Goal: Task Accomplishment & Management: Use online tool/utility

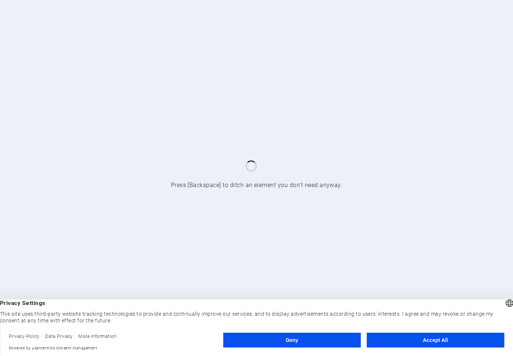
click at [408, 343] on button "Accept All" at bounding box center [436, 340] width 138 height 15
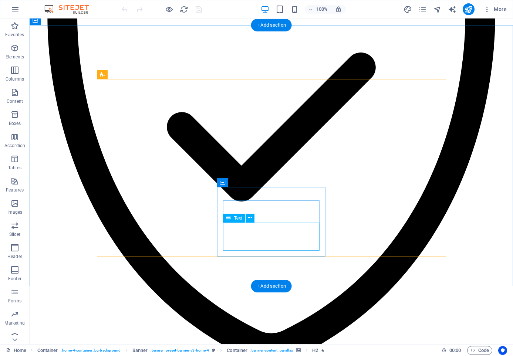
scroll to position [591, 0]
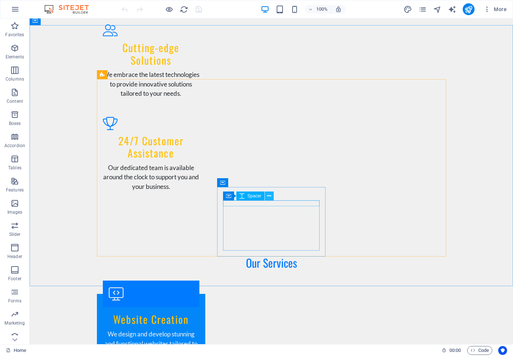
click at [269, 196] on icon at bounding box center [269, 196] width 4 height 8
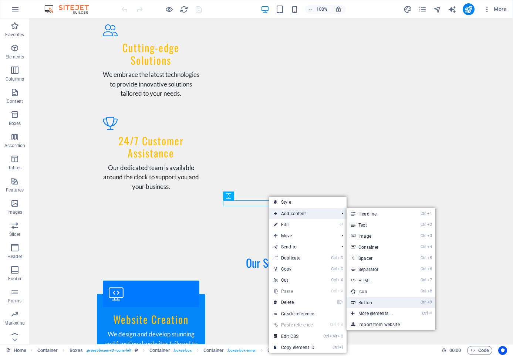
click at [362, 304] on link "Ctrl 9 Button" at bounding box center [377, 302] width 61 height 11
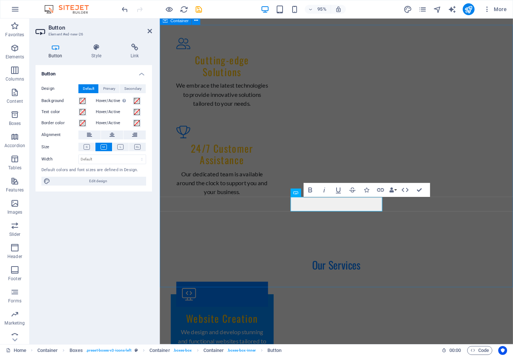
scroll to position [605, 0]
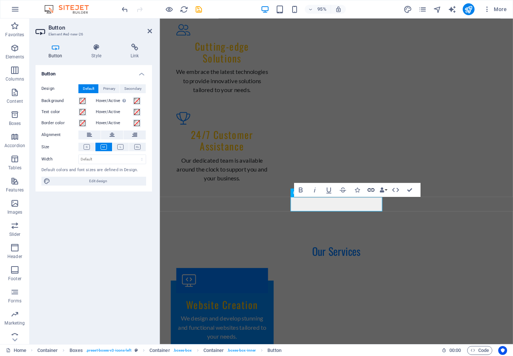
click at [368, 192] on icon "button" at bounding box center [371, 190] width 9 height 9
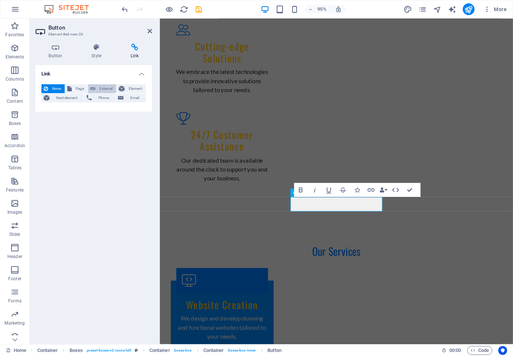
click at [103, 91] on span "External" at bounding box center [106, 88] width 16 height 9
select select "blank"
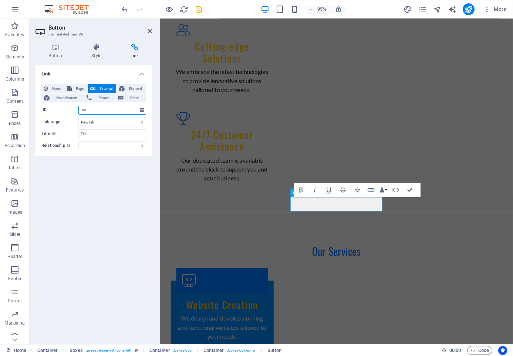
click at [105, 112] on input "URL" at bounding box center [112, 110] width 68 height 9
type input "https://branding.werstics.com"
click at [104, 131] on input "Title Additional link description, should not be the same as the link text. The…" at bounding box center [112, 134] width 68 height 9
type input "Werstics Branding"
click at [78, 141] on select "alternate author bookmark external help license next nofollow noreferrer noopen…" at bounding box center [112, 145] width 68 height 9
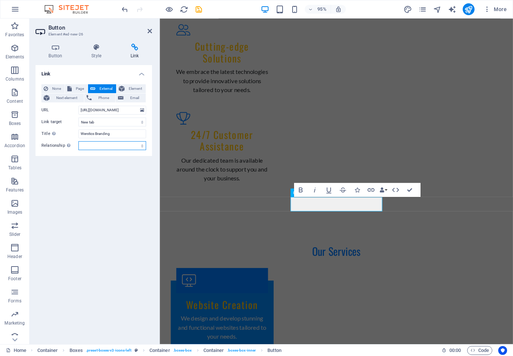
click at [61, 199] on div "Link None Page External Element Next element Phone Email Page Home Subpage Lega…" at bounding box center [94, 202] width 117 height 274
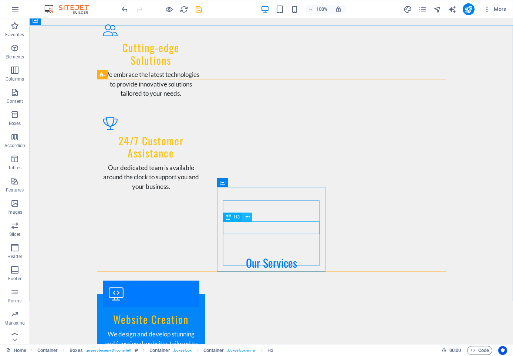
click at [249, 220] on icon at bounding box center [248, 218] width 4 height 8
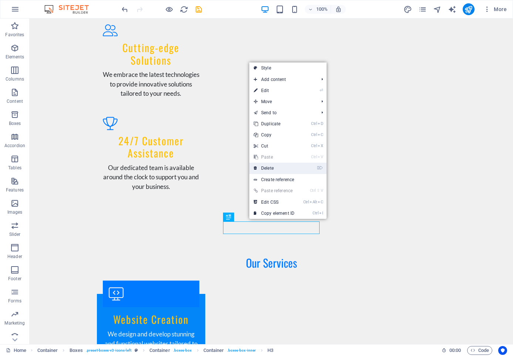
click at [270, 167] on link "⌦ Delete" at bounding box center [274, 168] width 50 height 11
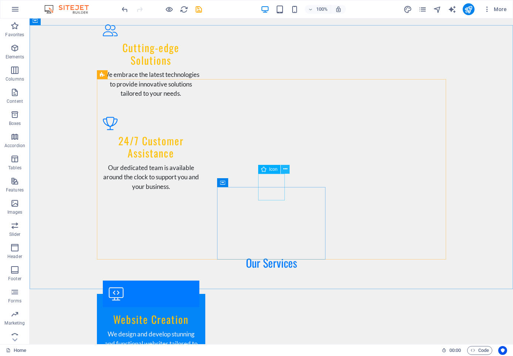
click at [286, 170] on icon at bounding box center [286, 169] width 4 height 8
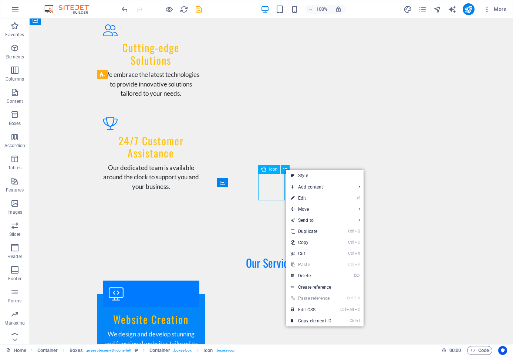
click at [271, 171] on span "Icon" at bounding box center [273, 169] width 9 height 4
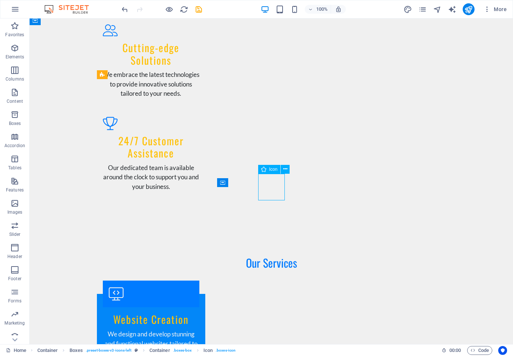
click at [271, 171] on span "Icon" at bounding box center [273, 169] width 9 height 4
click at [288, 171] on button at bounding box center [285, 169] width 9 height 9
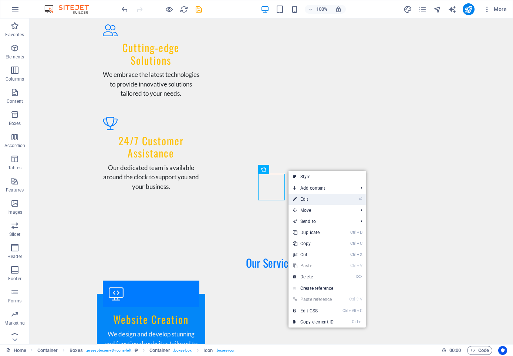
click at [306, 202] on link "⏎ Edit" at bounding box center [314, 199] width 50 height 11
select select "xMidYMid"
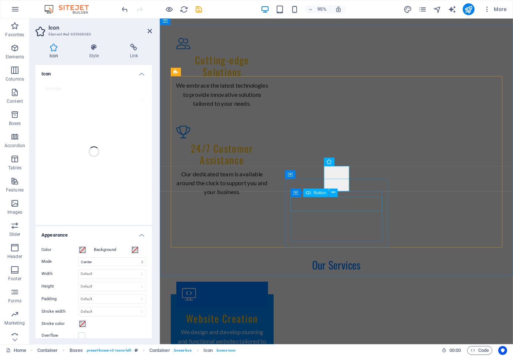
scroll to position [605, 0]
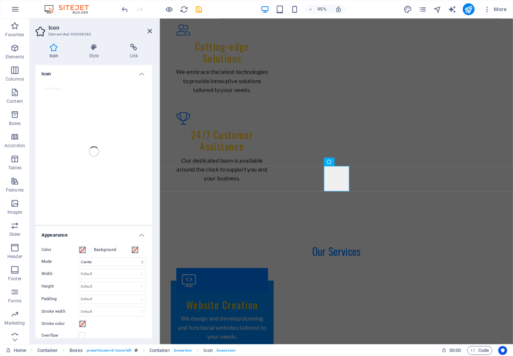
click at [90, 87] on div "messages" at bounding box center [94, 151] width 117 height 147
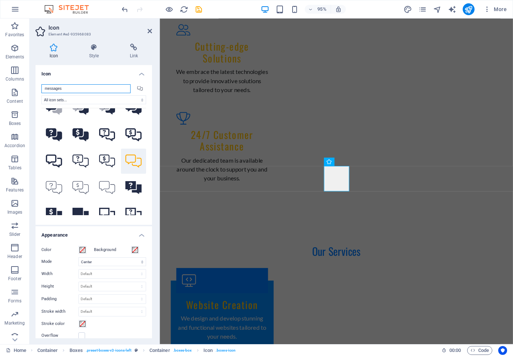
scroll to position [17, 0]
click at [84, 88] on input "messages" at bounding box center [85, 88] width 89 height 9
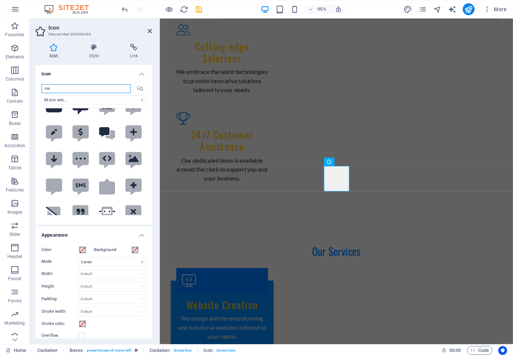
type input "m"
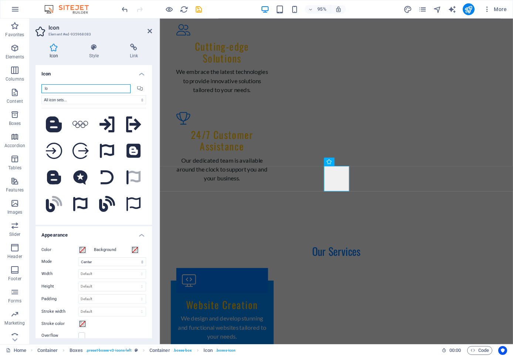
type input "l"
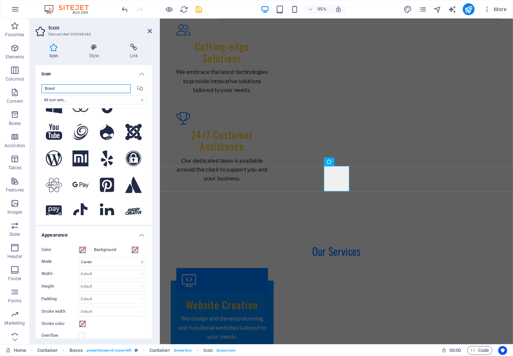
scroll to position [1246, 0]
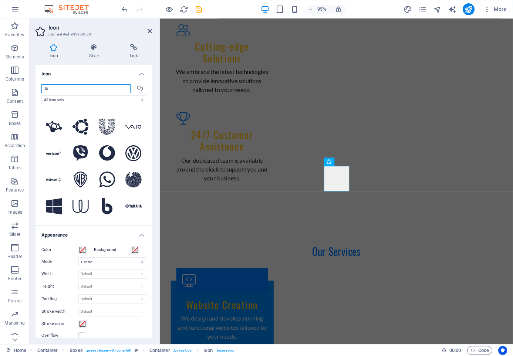
type input "B"
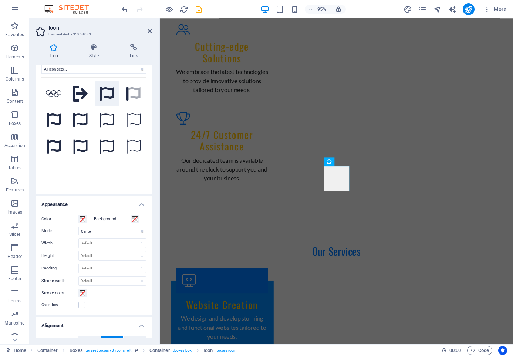
scroll to position [29, 0]
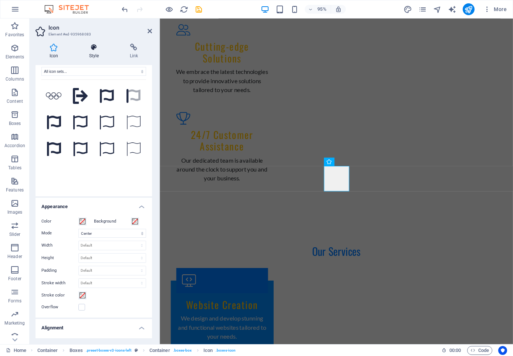
type input "logo"
click at [97, 54] on h4 "Style" at bounding box center [95, 52] width 41 height 16
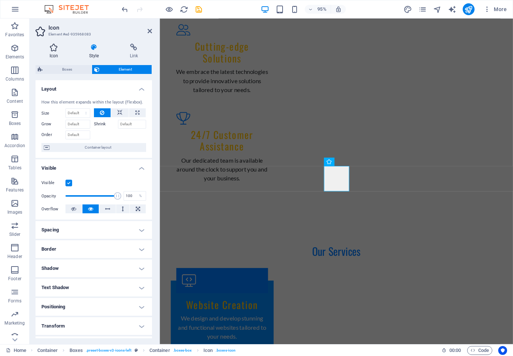
click at [56, 53] on h4 "Icon" at bounding box center [56, 52] width 40 height 16
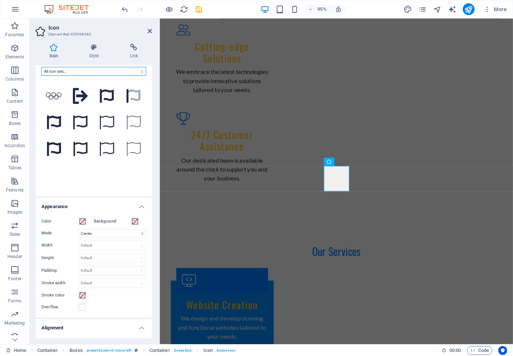
click at [41, 67] on select "All icon sets... IcoFont Ionicons FontAwesome Brands FontAwesome Duotone FontAw…" at bounding box center [93, 71] width 105 height 9
click at [70, 71] on select "All icon sets... IcoFont Ionicons FontAwesome Brands FontAwesome Duotone FontAw…" at bounding box center [93, 71] width 105 height 9
click at [41, 67] on select "All icon sets... IcoFont Ionicons FontAwesome Brands FontAwesome Duotone FontAw…" at bounding box center [93, 71] width 105 height 9
click at [70, 71] on select "All icon sets... IcoFont Ionicons FontAwesome Brands FontAwesome Duotone FontAw…" at bounding box center [93, 71] width 105 height 9
click at [41, 67] on select "All icon sets... IcoFont Ionicons FontAwesome Brands FontAwesome Duotone FontAw…" at bounding box center [93, 71] width 105 height 9
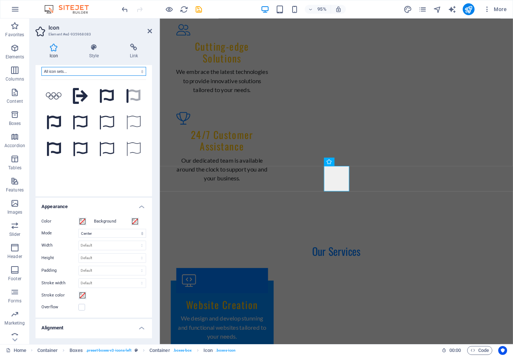
click option "All icon sets..." at bounding box center [0, 0] width 0 height 0
click at [41, 67] on select "All icon sets... IcoFont Ionicons FontAwesome Brands FontAwesome Duotone FontAw…" at bounding box center [93, 71] width 105 height 9
click at [50, 52] on div "Icon Style Link Icon logo All icon sets... IcoFont Ionicons FontAwesome Brands …" at bounding box center [94, 191] width 117 height 295
click at [41, 67] on select "All icon sets... IcoFont Ionicons FontAwesome Brands FontAwesome Duotone FontAw…" at bounding box center [93, 71] width 105 height 9
click at [90, 56] on div "Icon Style Link Icon logo All icon sets... IcoFont Ionicons FontAwesome Brands …" at bounding box center [94, 191] width 117 height 295
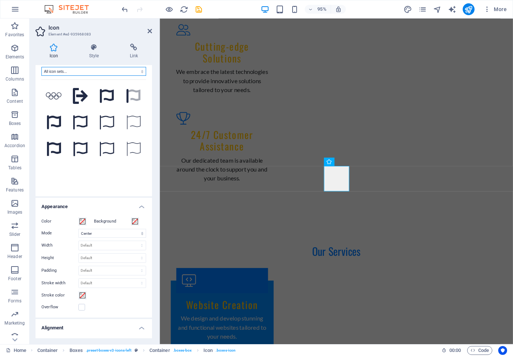
click at [41, 67] on select "All icon sets... IcoFont Ionicons FontAwesome Brands FontAwesome Duotone FontAw…" at bounding box center [93, 71] width 105 height 9
click at [95, 50] on div "Icon Style Link Icon logo All icon sets... IcoFont Ionicons FontAwesome Brands …" at bounding box center [94, 191] width 117 height 295
click at [50, 54] on h4 "Icon" at bounding box center [56, 52] width 40 height 16
click at [41, 67] on select "All icon sets... IcoFont Ionicons FontAwesome Brands FontAwesome Duotone FontAw…" at bounding box center [93, 71] width 105 height 9
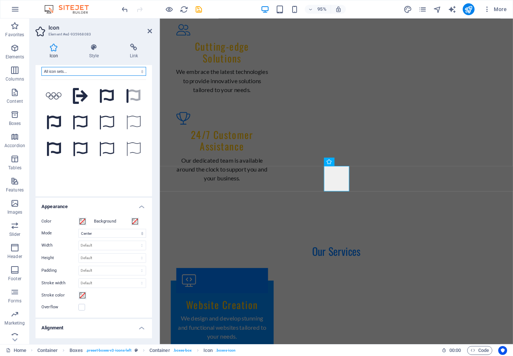
click at [73, 74] on select "All icon sets... IcoFont Ionicons FontAwesome Brands FontAwesome Duotone FontAw…" at bounding box center [93, 71] width 105 height 9
click at [41, 67] on select "All icon sets... IcoFont Ionicons FontAwesome Brands FontAwesome Duotone FontAw…" at bounding box center [93, 71] width 105 height 9
click at [73, 74] on select "All icon sets... IcoFont Ionicons FontAwesome Brands FontAwesome Duotone FontAw…" at bounding box center [93, 71] width 105 height 9
click at [41, 67] on select "All icon sets... IcoFont Ionicons FontAwesome Brands FontAwesome Duotone FontAw…" at bounding box center [93, 71] width 105 height 9
click at [54, 71] on select "All icon sets... IcoFont Ionicons FontAwesome Brands FontAwesome Duotone FontAw…" at bounding box center [93, 71] width 105 height 9
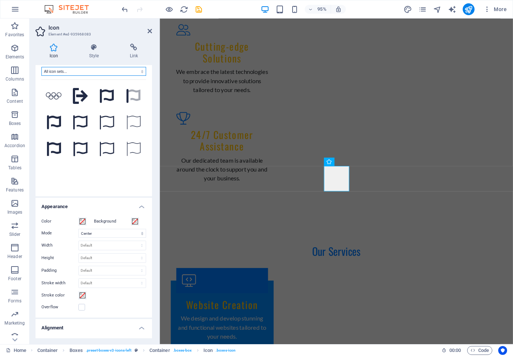
click at [41, 67] on select "All icon sets... IcoFont Ionicons FontAwesome Brands FontAwesome Duotone FontAw…" at bounding box center [93, 71] width 105 height 9
click at [54, 71] on select "All icon sets... IcoFont Ionicons FontAwesome Brands FontAwesome Duotone FontAw…" at bounding box center [93, 71] width 105 height 9
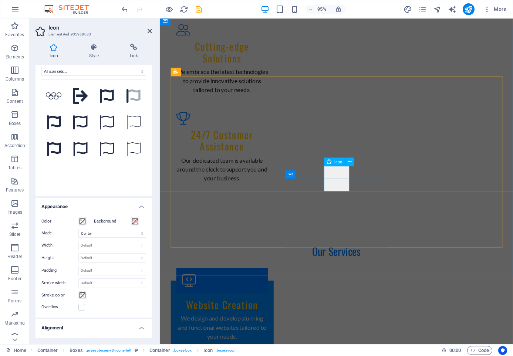
click at [150, 32] on icon at bounding box center [150, 31] width 4 height 6
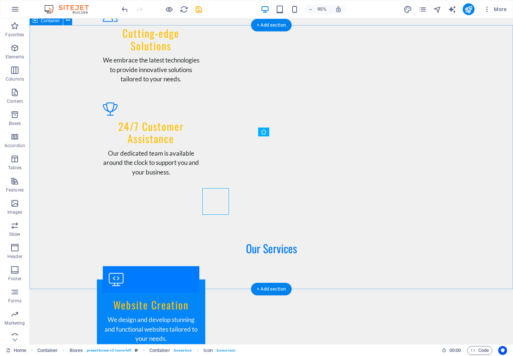
scroll to position [591, 0]
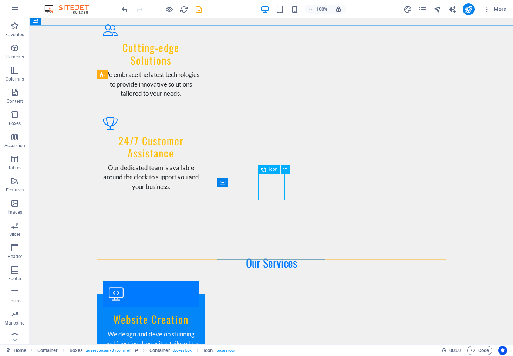
click at [265, 172] on icon at bounding box center [263, 169] width 5 height 9
click at [285, 170] on icon at bounding box center [286, 169] width 4 height 8
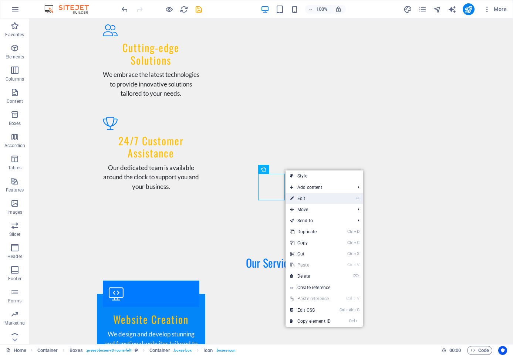
click at [304, 197] on link "⏎ Edit" at bounding box center [311, 198] width 50 height 11
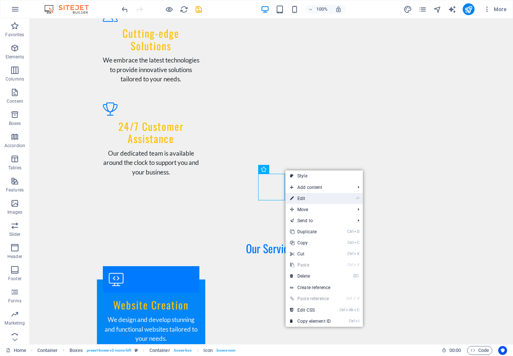
select select "xMidYMid"
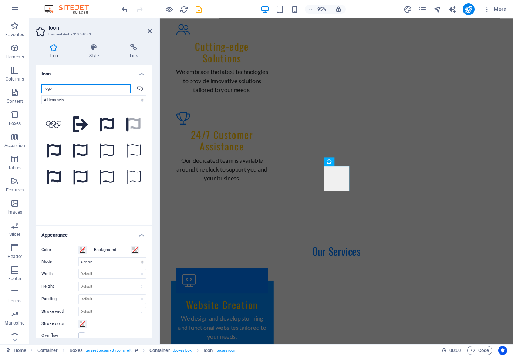
click at [87, 92] on input "logo" at bounding box center [85, 88] width 89 height 9
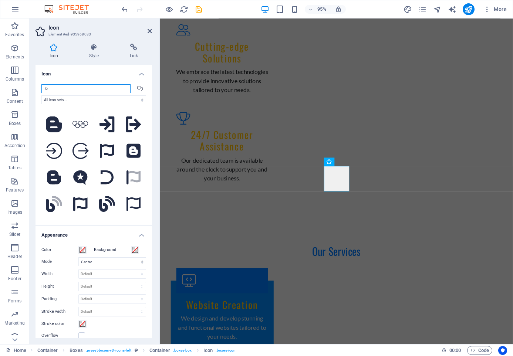
type input "l"
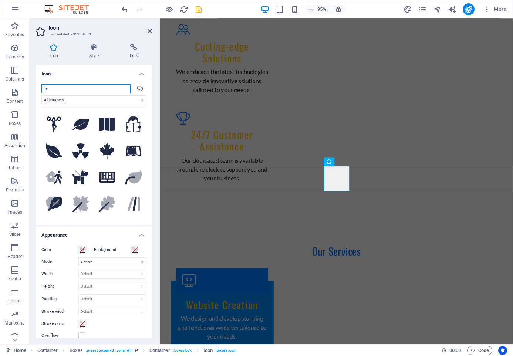
type input "l"
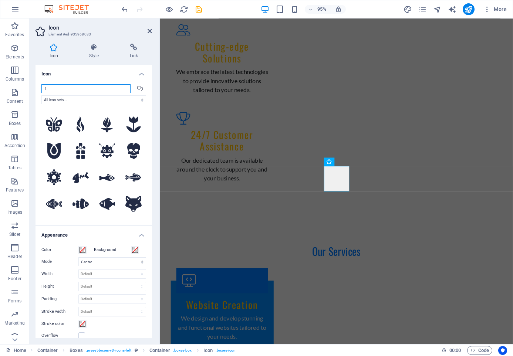
type input "fl"
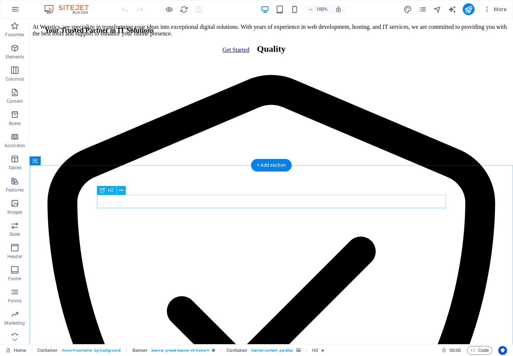
scroll to position [469, 0]
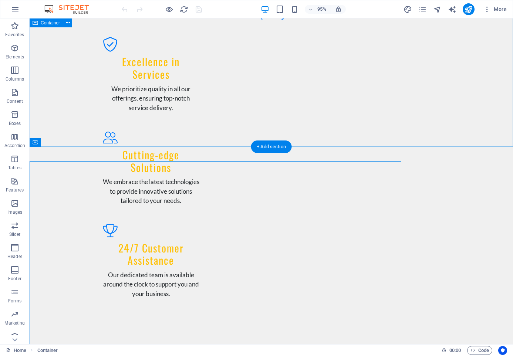
scroll to position [469, 0]
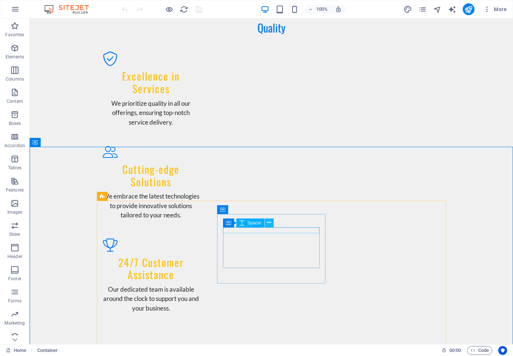
click at [269, 223] on icon at bounding box center [269, 223] width 4 height 8
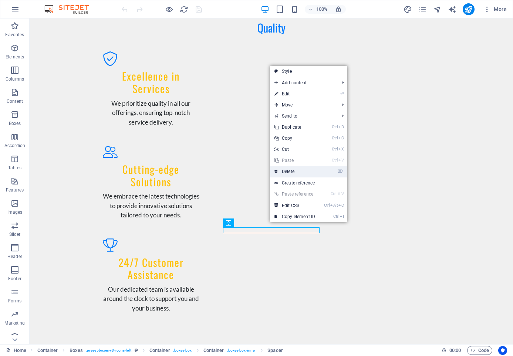
click at [295, 174] on link "⌦ Delete" at bounding box center [295, 171] width 50 height 11
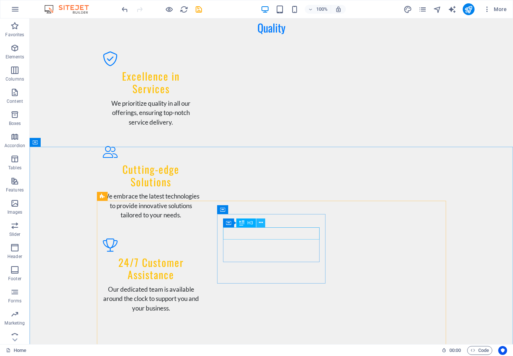
click at [261, 225] on icon at bounding box center [261, 223] width 4 height 8
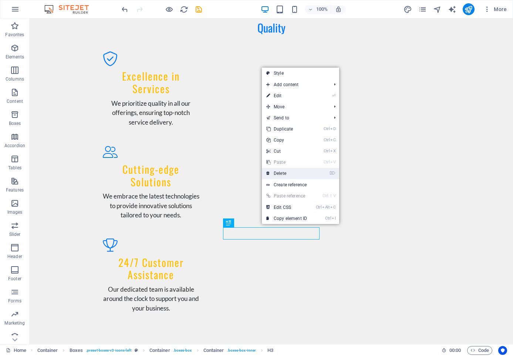
click at [284, 172] on link "⌦ Delete" at bounding box center [287, 173] width 50 height 11
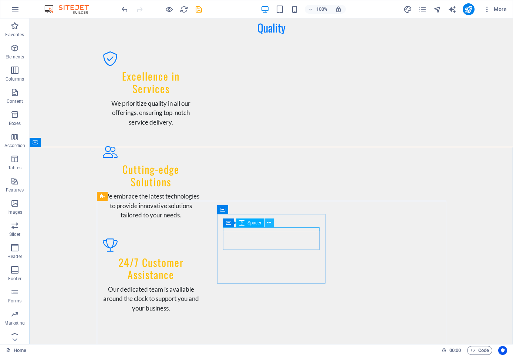
click at [266, 227] on button at bounding box center [269, 223] width 9 height 9
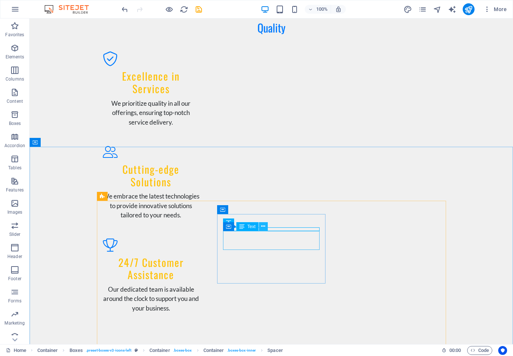
click at [263, 230] on icon at bounding box center [263, 227] width 4 height 8
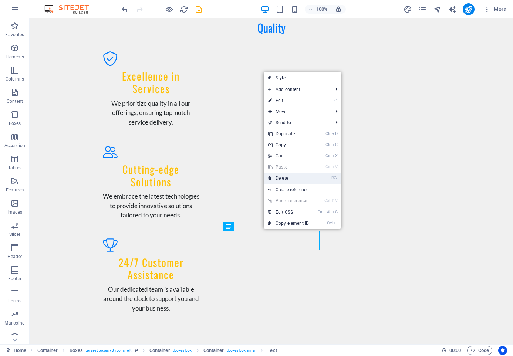
click at [284, 178] on link "⌦ Delete" at bounding box center [289, 178] width 50 height 11
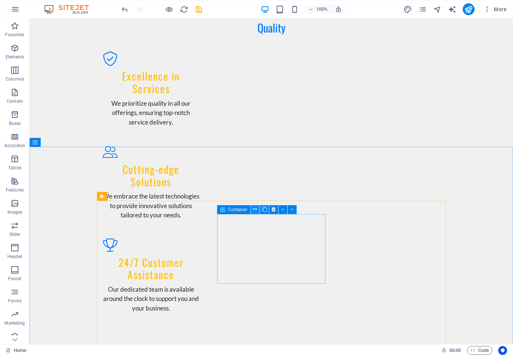
click at [254, 212] on icon at bounding box center [255, 210] width 4 height 8
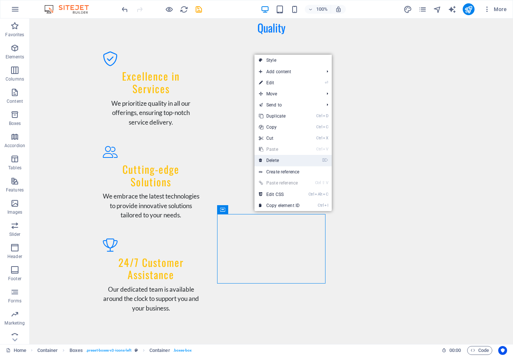
click at [277, 161] on link "⌦ Delete" at bounding box center [280, 160] width 50 height 11
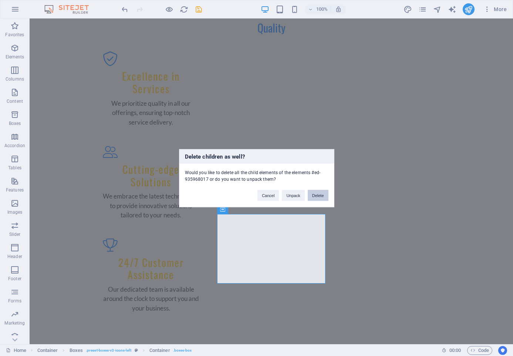
click at [318, 195] on button "Delete" at bounding box center [318, 195] width 21 height 11
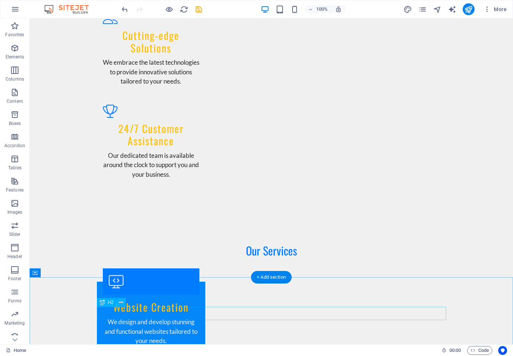
scroll to position [605, 0]
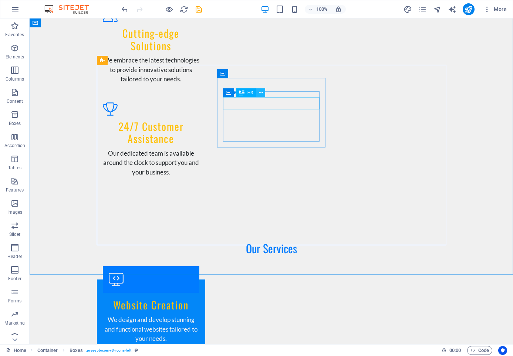
click at [262, 95] on icon at bounding box center [261, 93] width 4 height 8
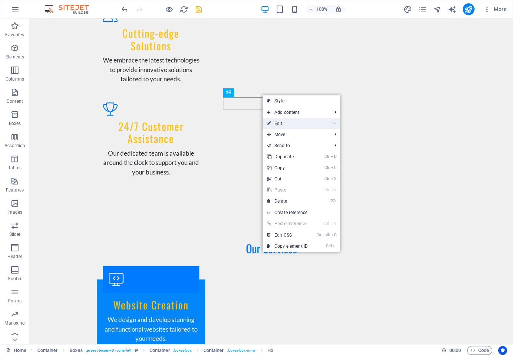
click at [287, 125] on link "⏎ Edit" at bounding box center [288, 123] width 50 height 11
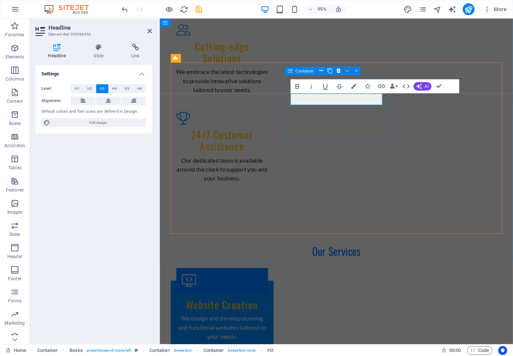
scroll to position [620, 0]
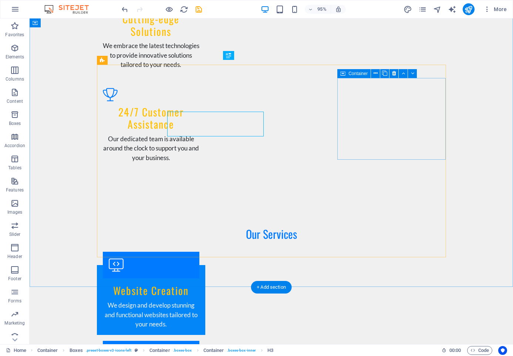
scroll to position [605, 0]
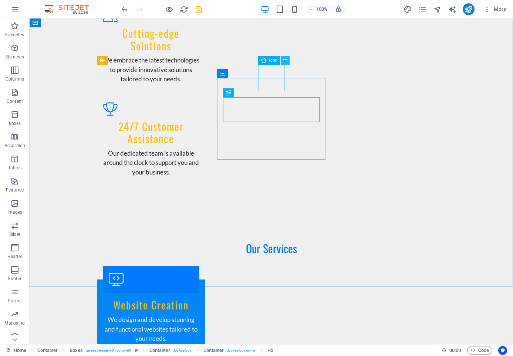
click at [284, 61] on icon at bounding box center [286, 60] width 4 height 8
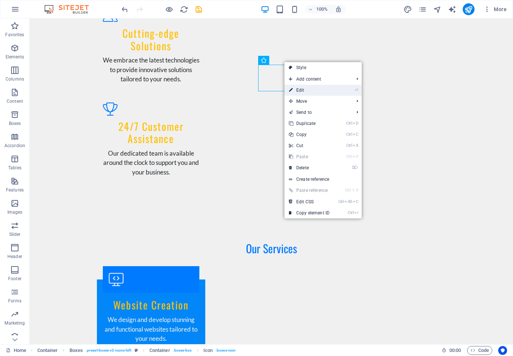
click at [299, 90] on link "⏎ Edit" at bounding box center [310, 90] width 50 height 11
select select "xMidYMid"
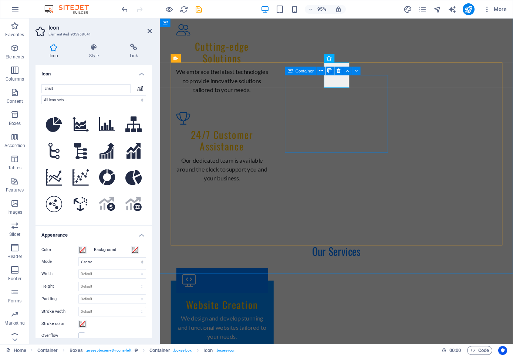
scroll to position [620, 0]
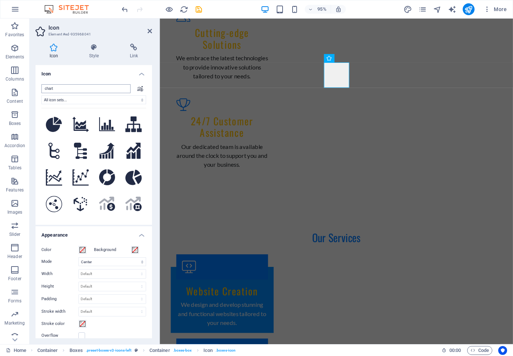
click at [96, 90] on input "chart" at bounding box center [85, 88] width 89 height 9
type input "c"
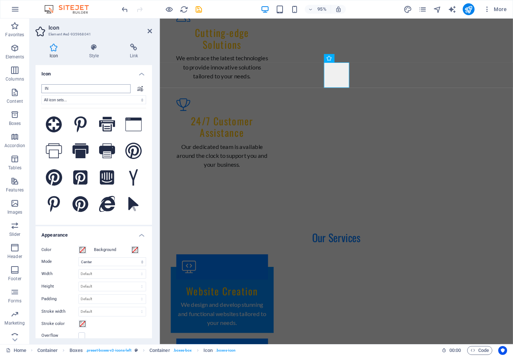
type input "I"
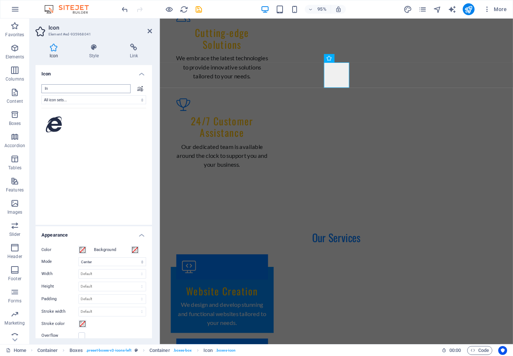
type input "I"
type input "w"
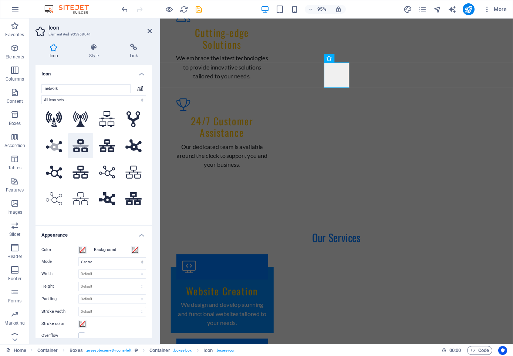
scroll to position [0, 0]
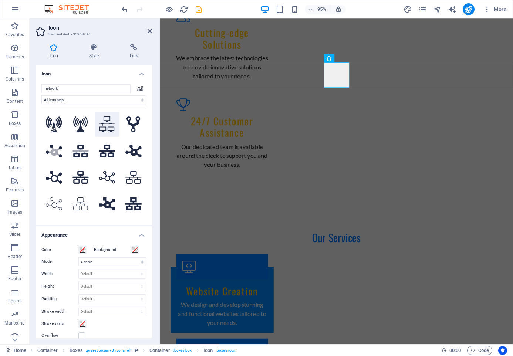
type input "network"
click at [107, 122] on icon at bounding box center [107, 125] width 16 height 16
click at [80, 127] on icon at bounding box center [80, 125] width 15 height 16
click at [53, 211] on button at bounding box center [53, 204] width 25 height 25
click at [57, 161] on button ".fa-secondary{opacity:.4}" at bounding box center [53, 150] width 25 height 25
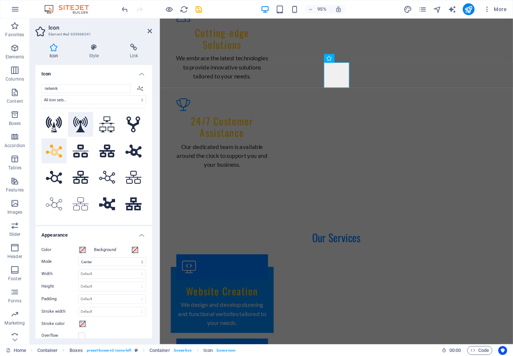
click at [75, 130] on icon at bounding box center [80, 125] width 15 height 16
click at [43, 123] on button at bounding box center [53, 124] width 25 height 25
click at [73, 133] on button at bounding box center [80, 124] width 25 height 25
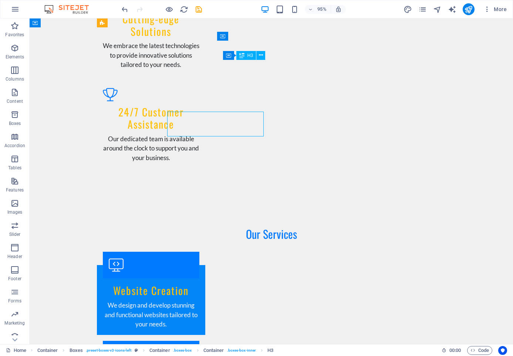
scroll to position [605, 0]
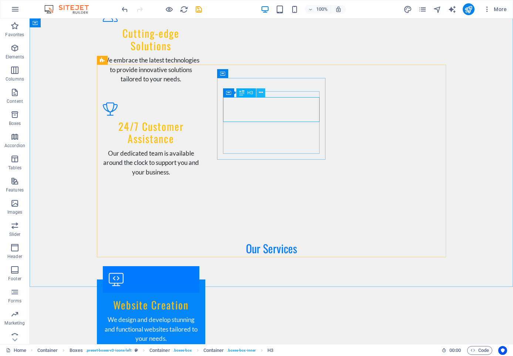
click at [261, 96] on icon at bounding box center [261, 93] width 4 height 8
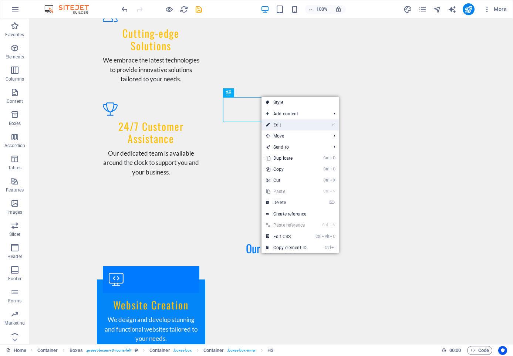
click at [279, 123] on link "⏎ Edit" at bounding box center [287, 125] width 50 height 11
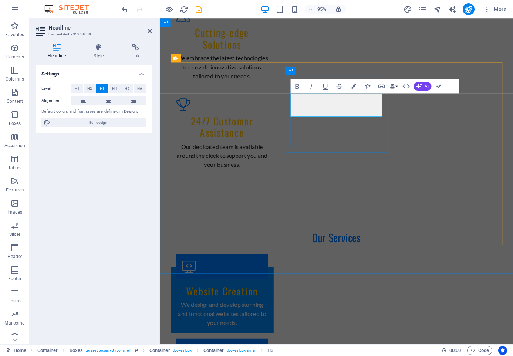
click at [423, 90] on button "AI" at bounding box center [423, 86] width 18 height 9
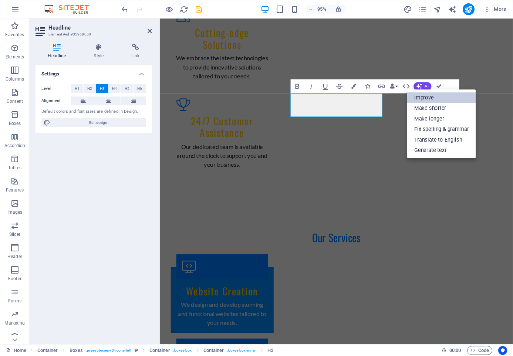
click at [423, 96] on link "Improve" at bounding box center [442, 98] width 68 height 10
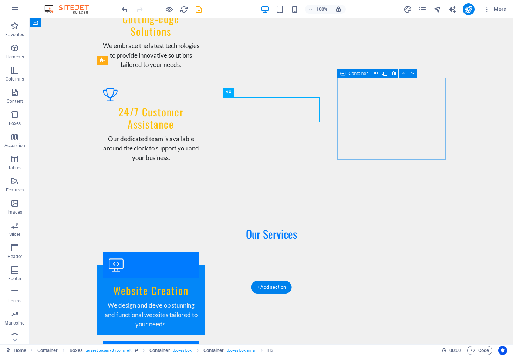
scroll to position [605, 0]
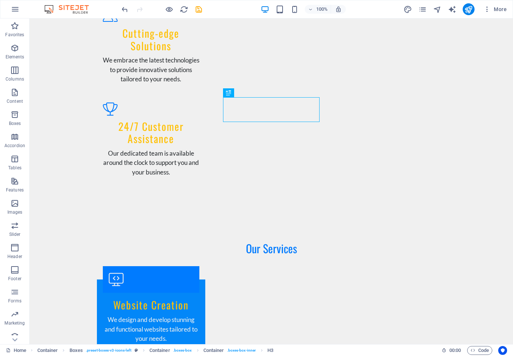
click at [195, 14] on div at bounding box center [161, 9] width 83 height 12
click at [195, 13] on icon "save" at bounding box center [199, 9] width 9 height 9
checkbox input "false"
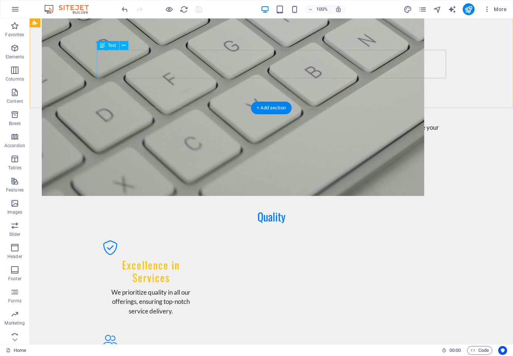
scroll to position [351, 0]
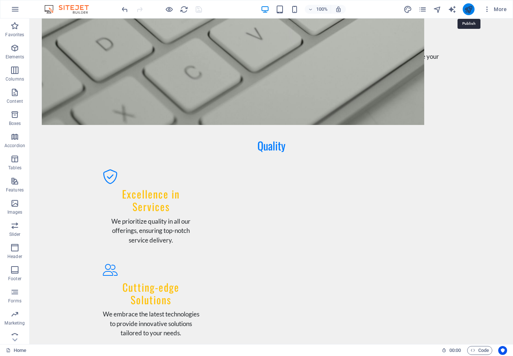
click at [469, 13] on icon "publish" at bounding box center [469, 9] width 9 height 9
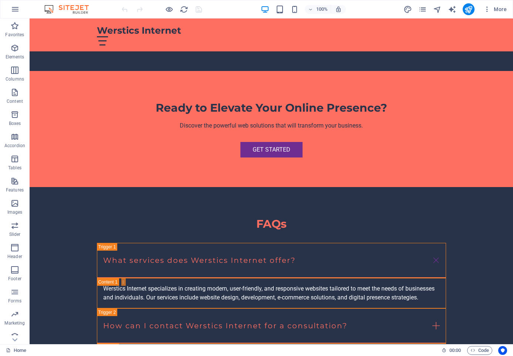
scroll to position [1490, 0]
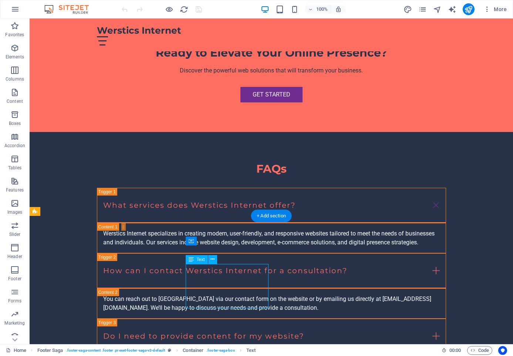
click at [212, 262] on icon at bounding box center [213, 260] width 4 height 8
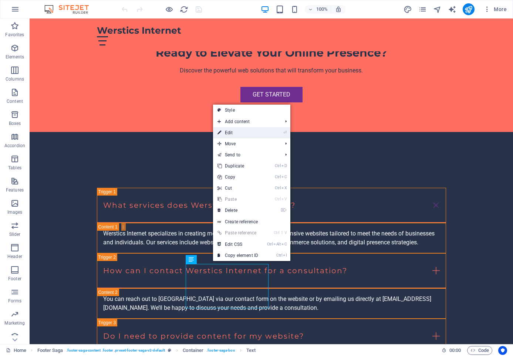
click at [251, 138] on link "⏎ Edit" at bounding box center [238, 132] width 50 height 11
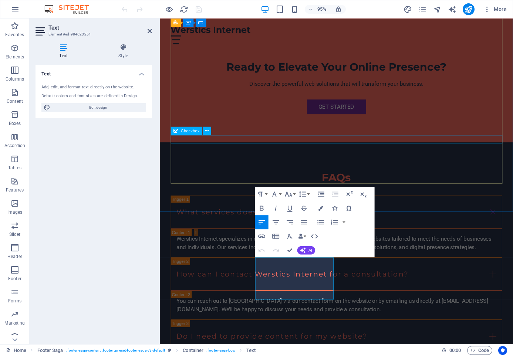
scroll to position [1501, 0]
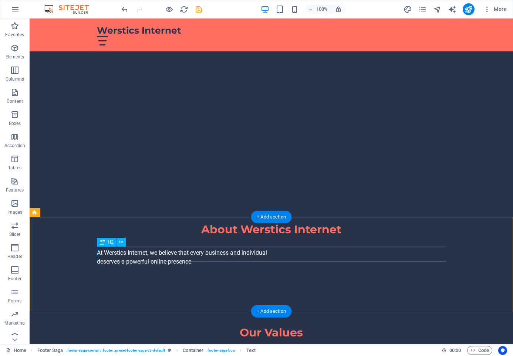
scroll to position [0, 0]
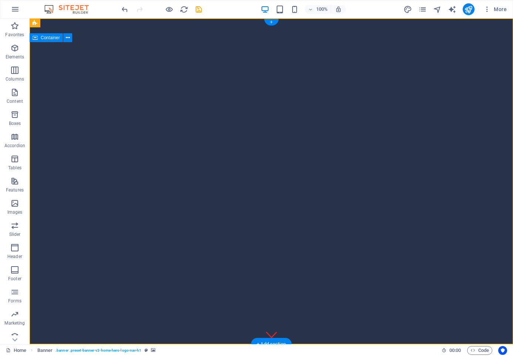
drag, startPoint x: 371, startPoint y: 253, endPoint x: 377, endPoint y: 242, distance: 12.9
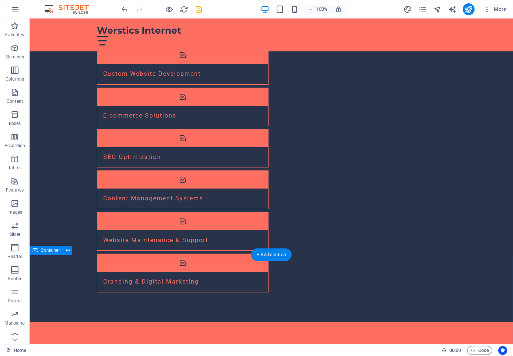
scroll to position [1184, 0]
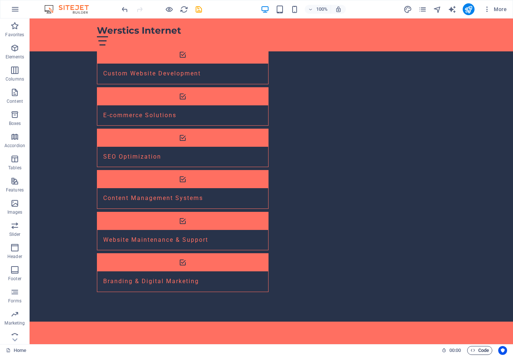
click at [476, 353] on span "Code" at bounding box center [480, 350] width 19 height 9
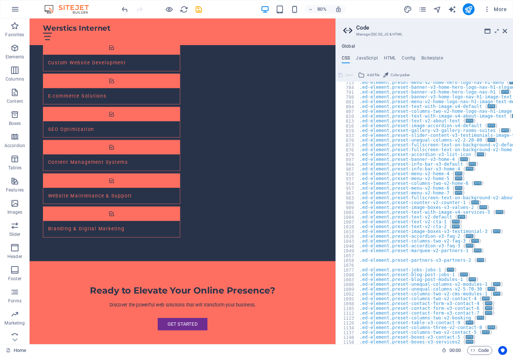
scroll to position [300, 0]
click at [389, 57] on h4 "HTML" at bounding box center [390, 60] width 12 height 8
type textarea "<a href="#main-content" class="wv-link-content button">Skip to main content</a>"
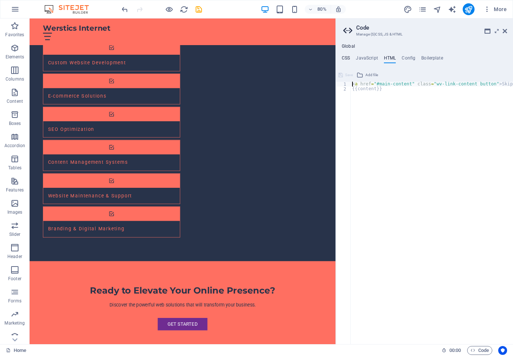
click at [345, 56] on h4 "CSS" at bounding box center [346, 60] width 8 height 8
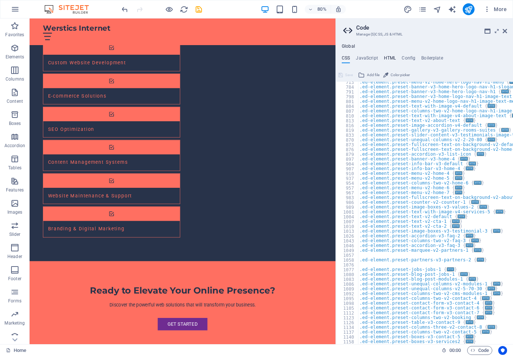
click at [387, 61] on h4 "HTML" at bounding box center [390, 60] width 12 height 8
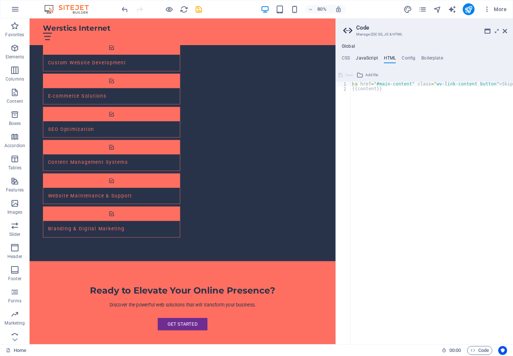
click at [365, 60] on h4 "JavaScript" at bounding box center [367, 60] width 22 height 8
type textarea "/* JS for preset "Menu V2" */"
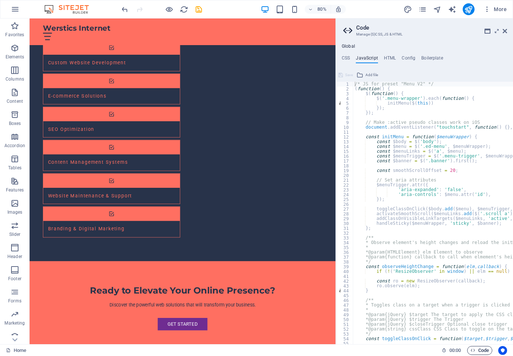
click at [476, 349] on span "Code" at bounding box center [480, 350] width 19 height 9
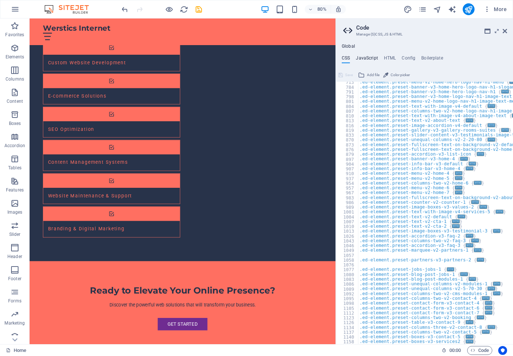
click at [367, 61] on h4 "JavaScript" at bounding box center [367, 60] width 22 height 8
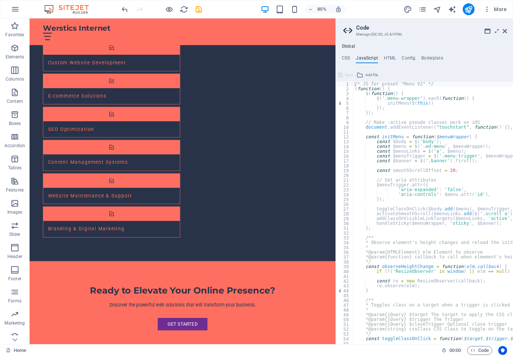
click at [388, 54] on div "Global CSS JavaScript HTML Config Boilerplate /* Custom */ 713 784 791 798 801 …" at bounding box center [424, 194] width 177 height 301
click at [391, 55] on div "Global CSS JavaScript HTML Config Boilerplate /* Custom */ 713 784 791 798 801 …" at bounding box center [424, 194] width 177 height 301
click at [393, 58] on h4 "HTML" at bounding box center [390, 60] width 12 height 8
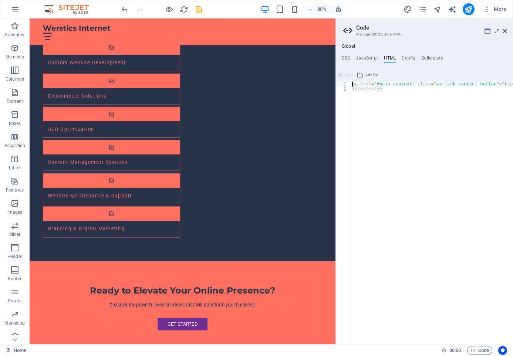
click at [393, 58] on h4 "HTML" at bounding box center [390, 60] width 12 height 8
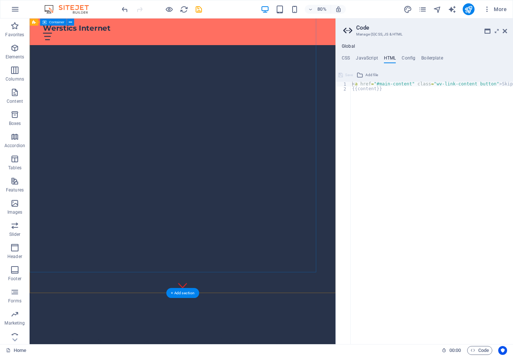
scroll to position [64, 0]
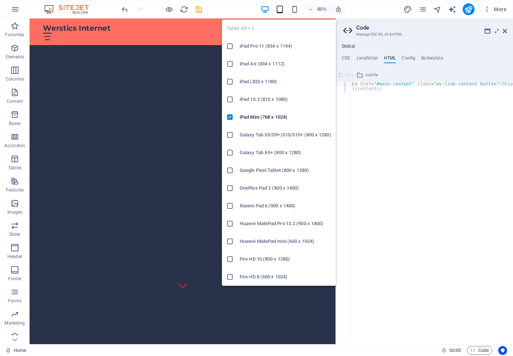
click at [279, 11] on icon "button" at bounding box center [280, 9] width 9 height 9
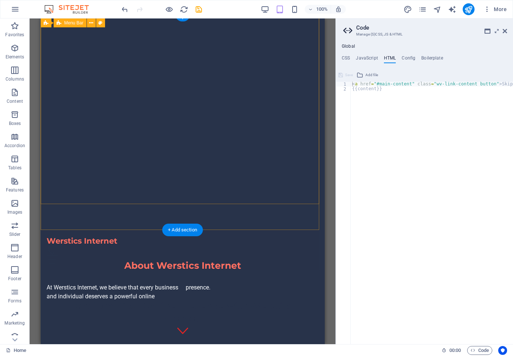
scroll to position [0, 0]
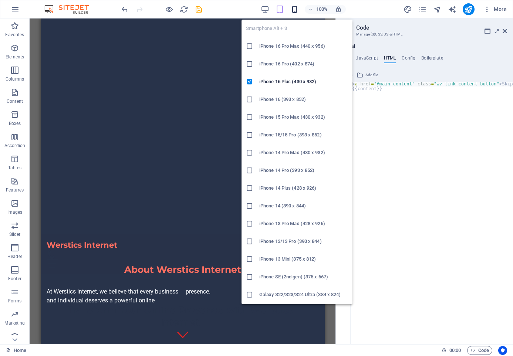
click at [296, 9] on icon "button" at bounding box center [295, 9] width 9 height 9
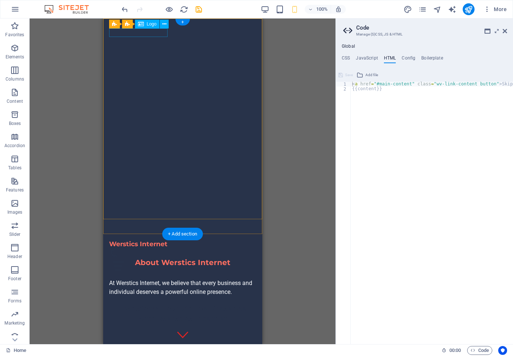
click at [162, 240] on div "Werstics Internet" at bounding box center [182, 244] width 147 height 9
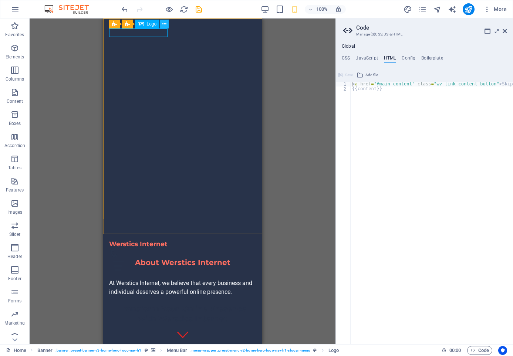
click at [164, 26] on icon at bounding box center [164, 24] width 4 height 8
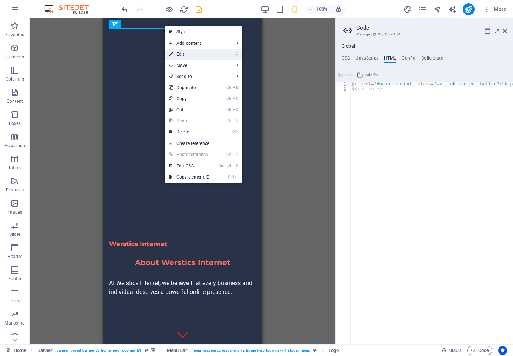
click at [176, 54] on link "⏎ Edit" at bounding box center [190, 54] width 50 height 11
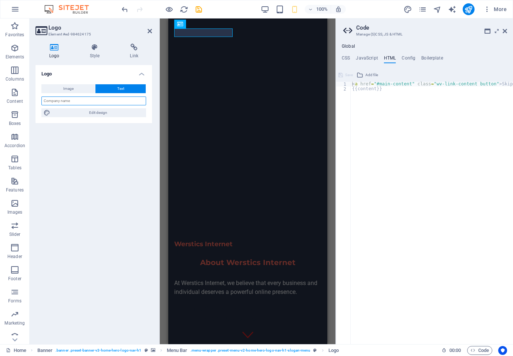
click at [95, 100] on input "text" at bounding box center [93, 101] width 105 height 9
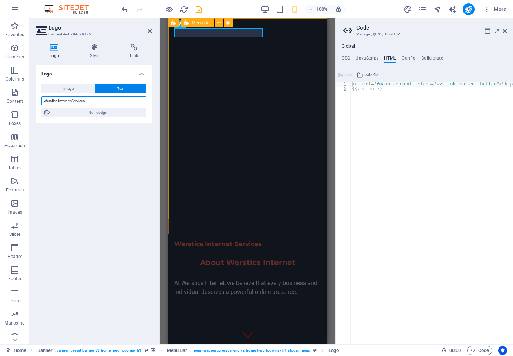
type input "Werstics Internet Services"
click at [215, 234] on div "Werstics Internet Services Home About Values Services Contact" at bounding box center [247, 257] width 159 height 46
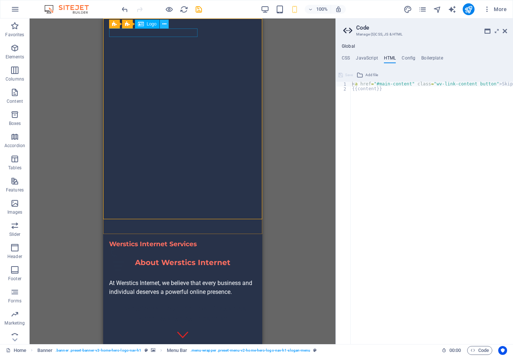
click at [167, 27] on button at bounding box center [164, 24] width 9 height 9
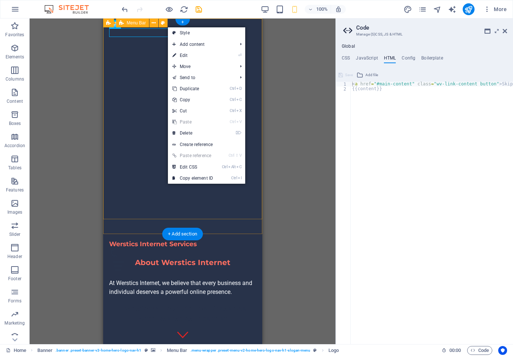
click at [158, 234] on div "Werstics Internet Services Home About Values Services Contact" at bounding box center [182, 257] width 159 height 46
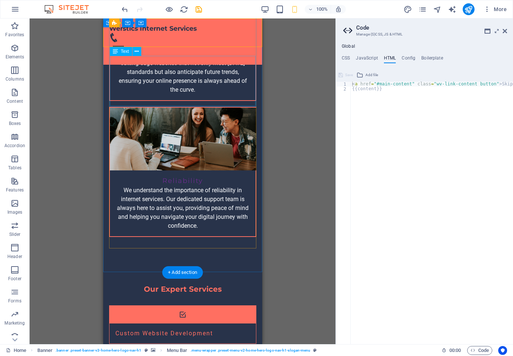
scroll to position [530, 0]
